Goal: Task Accomplishment & Management: Manage account settings

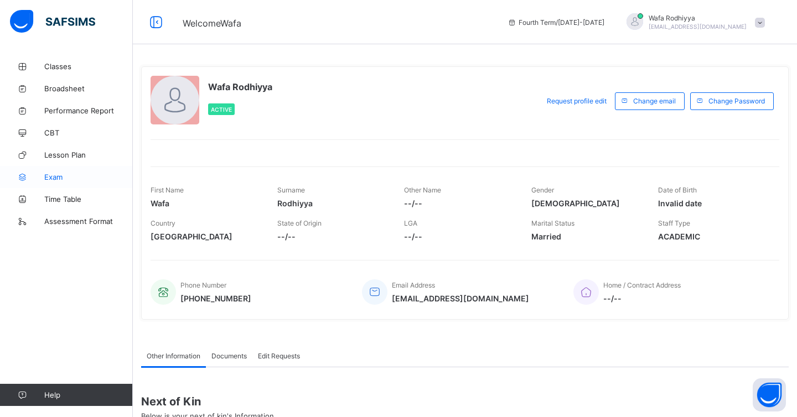
click at [73, 174] on span "Exam" at bounding box center [88, 177] width 89 height 9
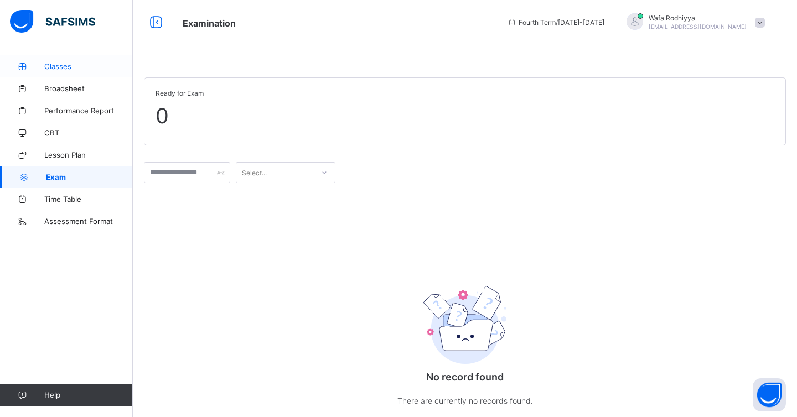
click at [79, 73] on link "Classes" at bounding box center [66, 66] width 133 height 22
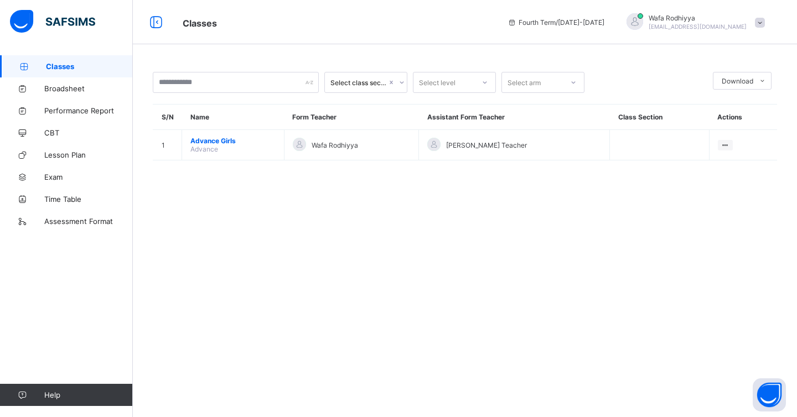
click at [228, 139] on span "Advance Girls" at bounding box center [232, 141] width 85 height 8
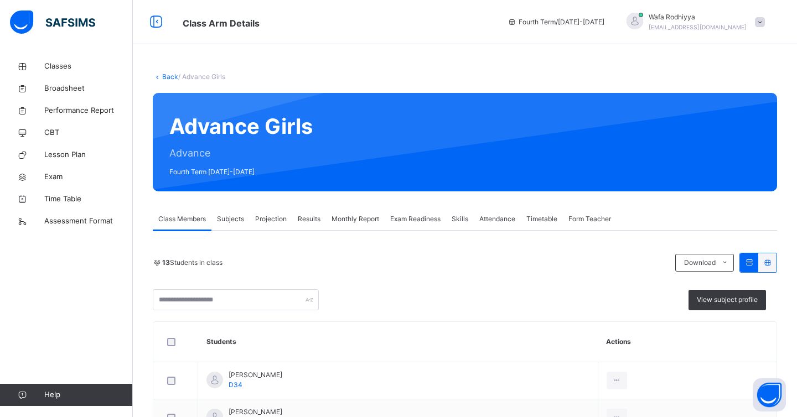
scroll to position [18, 0]
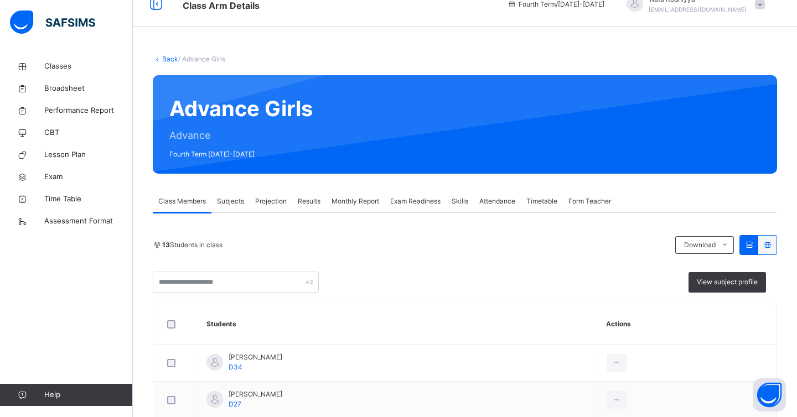
click at [427, 196] on span "Exam Readiness" at bounding box center [415, 201] width 50 height 10
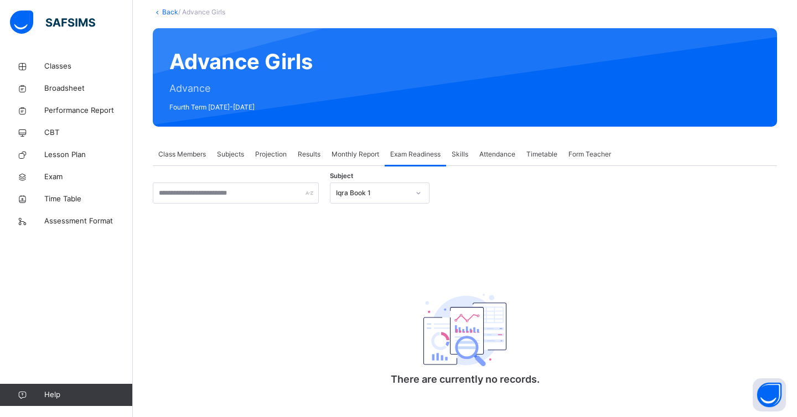
scroll to position [79, 0]
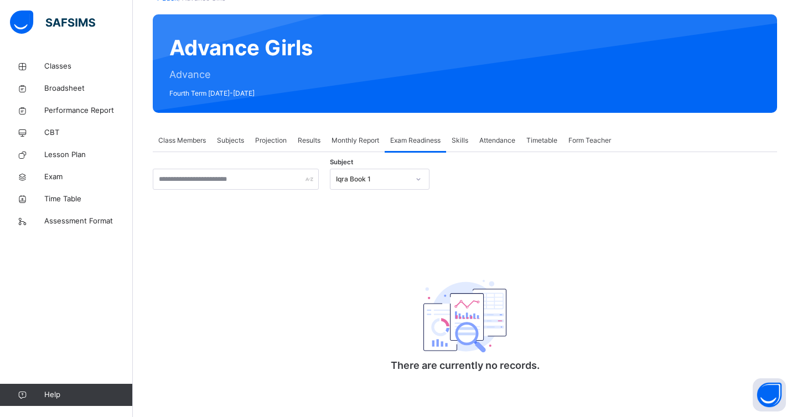
click at [399, 167] on div "Subject Iqra Book 1 There are currently no records. × [PERSON_NAME] as ready fo…" at bounding box center [465, 270] width 624 height 237
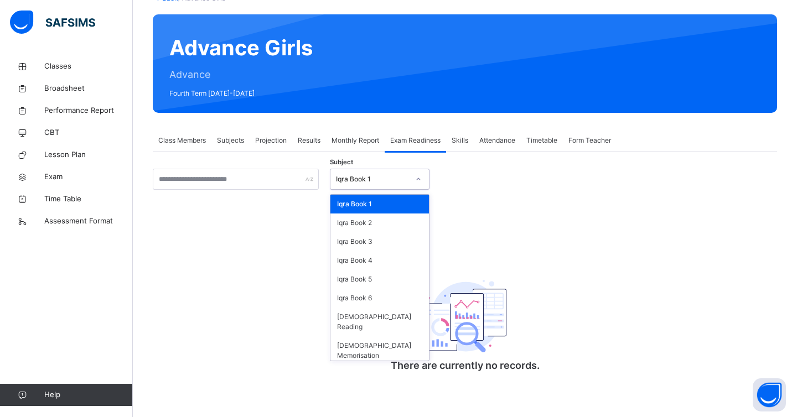
click at [399, 171] on div "Iqra Book 1" at bounding box center [368, 179] width 77 height 17
click at [400, 336] on div "[DEMOGRAPHIC_DATA] Memorisation" at bounding box center [379, 350] width 98 height 29
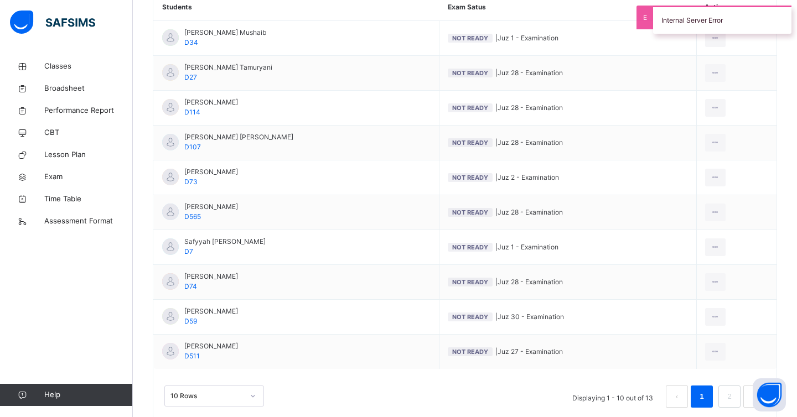
scroll to position [316, 0]
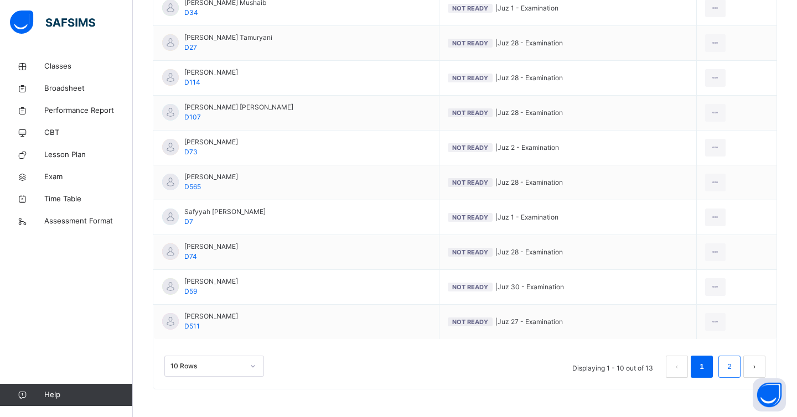
click at [732, 364] on link "2" at bounding box center [729, 367] width 11 height 14
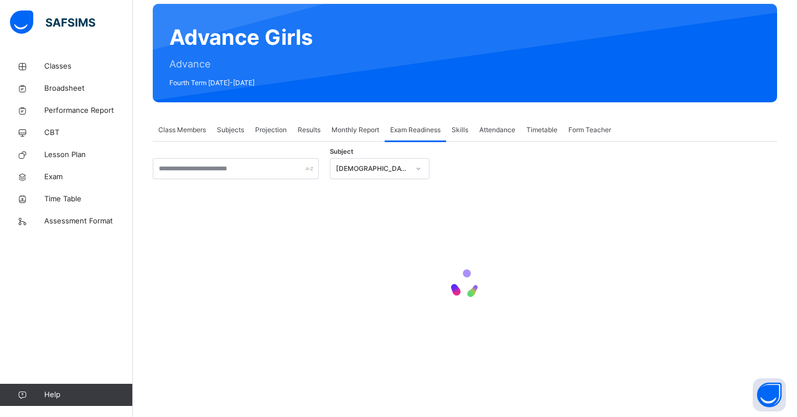
scroll to position [72, 0]
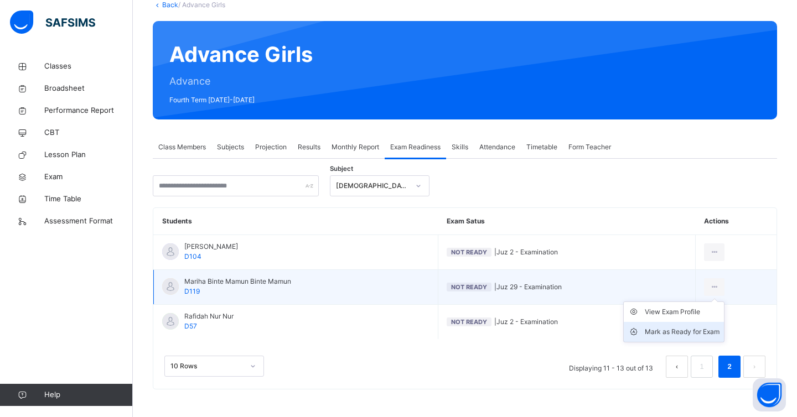
click at [699, 331] on div "Mark as Ready for Exam" at bounding box center [682, 331] width 75 height 11
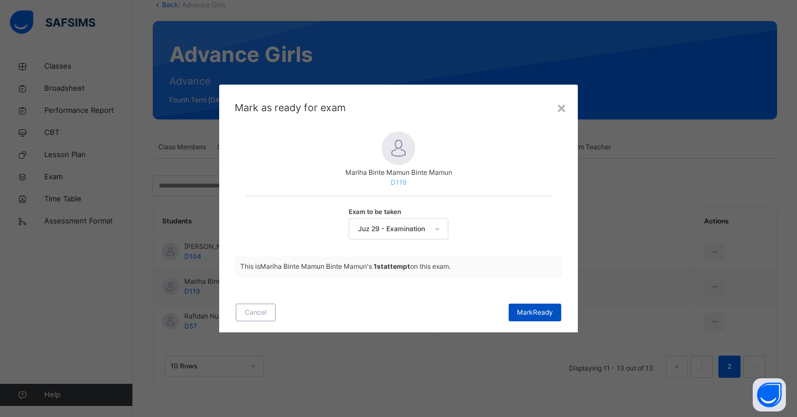
click at [545, 310] on span "[PERSON_NAME]" at bounding box center [535, 313] width 36 height 10
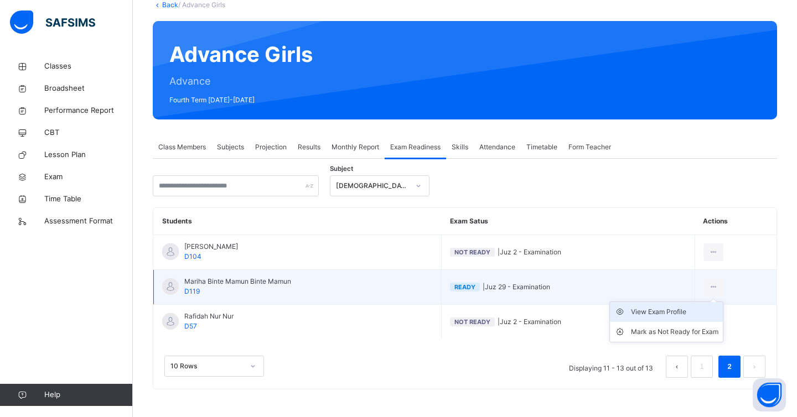
click at [697, 310] on div "View Exam Profile" at bounding box center [674, 312] width 87 height 11
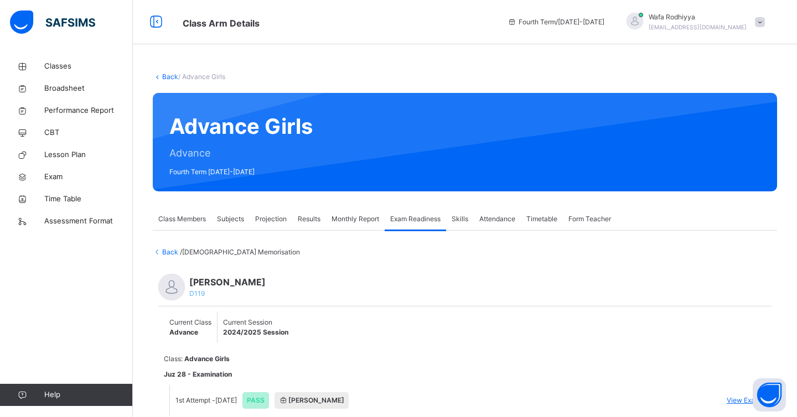
scroll to position [43, 0]
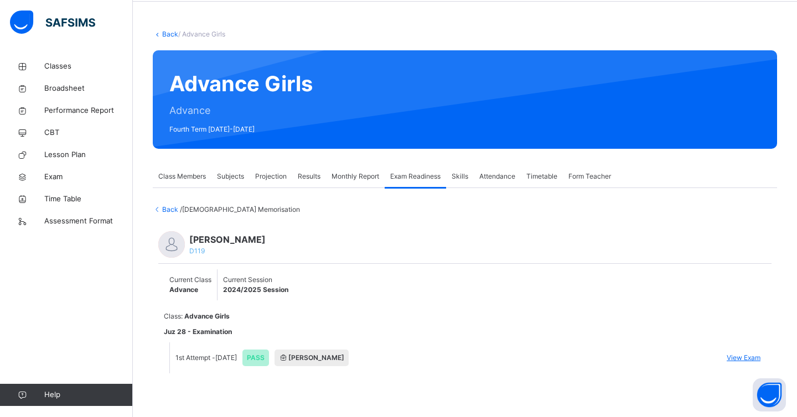
click at [736, 356] on span "View Exam" at bounding box center [744, 358] width 34 height 10
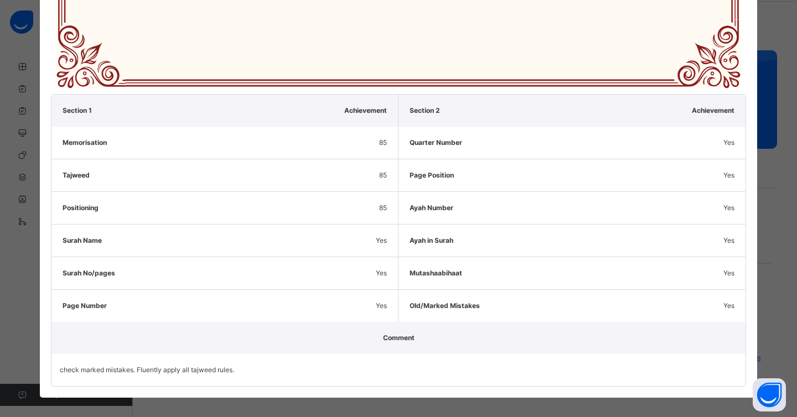
scroll to position [507, 0]
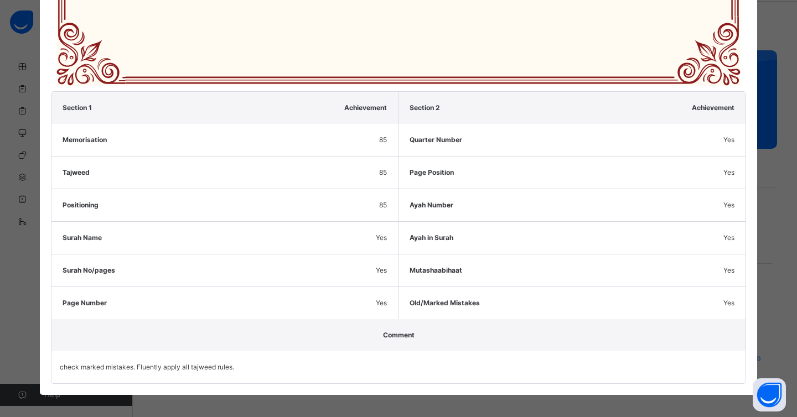
click at [786, 137] on div "× [PERSON_NAME] Mamun D119 Print Juz 28 - Examination PASS Certificate of Achie…" at bounding box center [398, 208] width 797 height 417
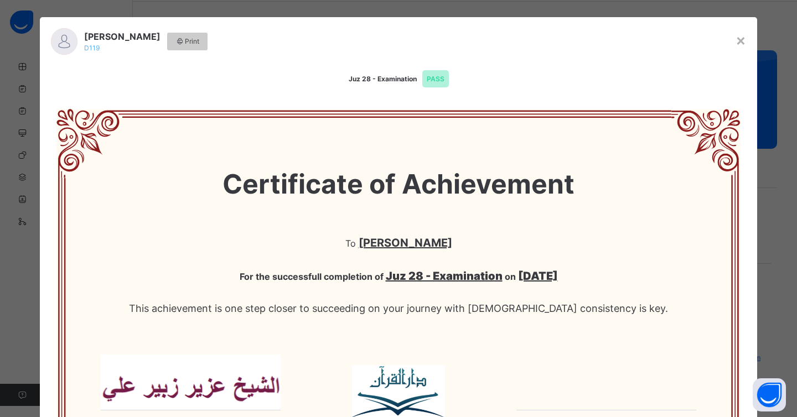
scroll to position [0, 0]
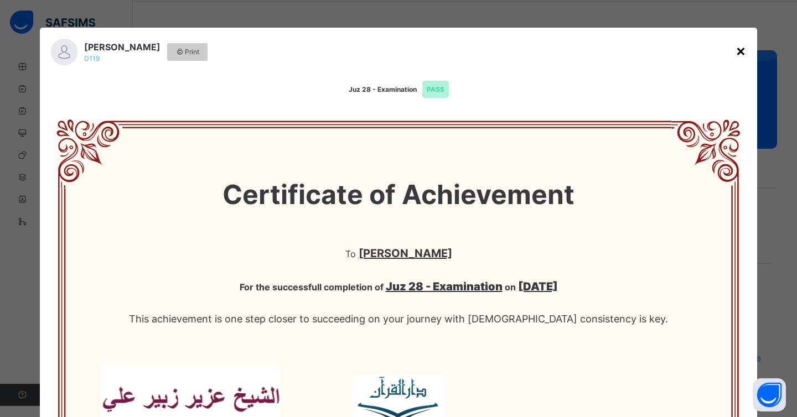
click at [735, 49] on div "×" at bounding box center [740, 50] width 11 height 23
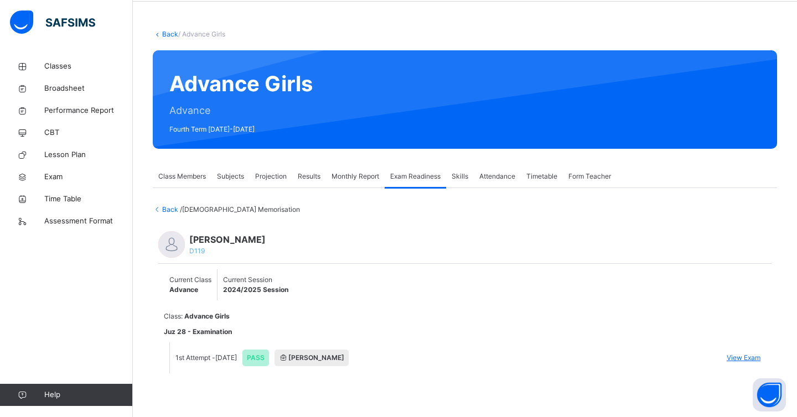
click at [369, 179] on span "Monthly Report" at bounding box center [355, 177] width 48 height 10
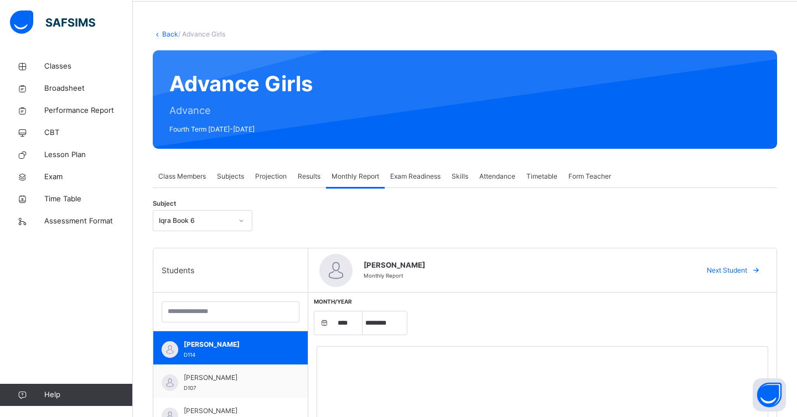
click at [407, 183] on div "Exam Readiness" at bounding box center [415, 176] width 61 height 22
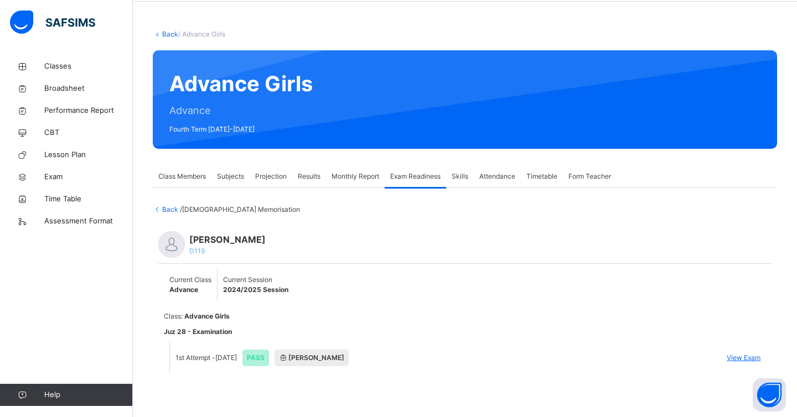
click at [169, 211] on span "Back" at bounding box center [166, 209] width 27 height 8
